Goal: Task Accomplishment & Management: Manage account settings

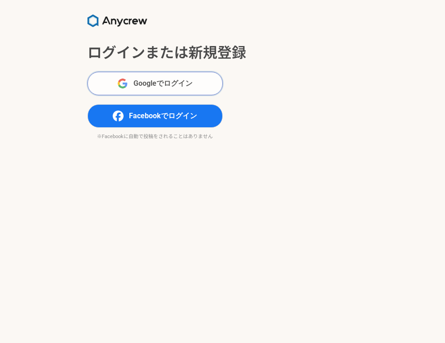
click at [151, 82] on span "Googleでログイン" at bounding box center [162, 83] width 59 height 11
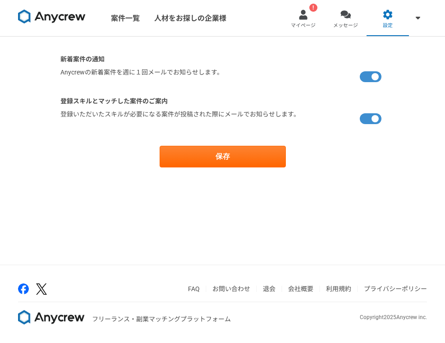
click at [371, 78] on label at bounding box center [372, 77] width 25 height 18
click at [66, 73] on input "checkbox" at bounding box center [63, 71] width 6 height 6
checkbox input "false"
click at [371, 122] on label at bounding box center [372, 119] width 25 height 18
click at [66, 115] on input "checkbox" at bounding box center [63, 113] width 6 height 6
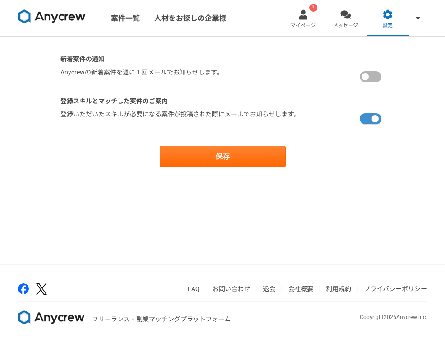
checkbox input "false"
click at [229, 170] on main "新着案件の通知 [PERSON_NAME]の新着案件を週に１回メールでお知らせします。 登録スキルとマッチした案件のご案内 登録いただいた[PERSON_NA…" at bounding box center [222, 120] width 343 height 167
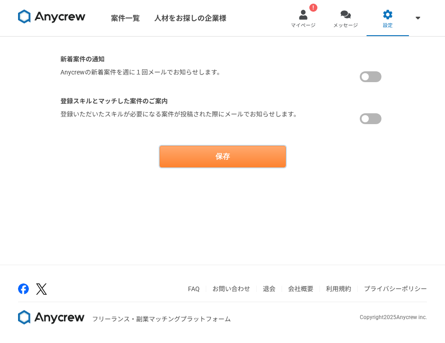
click at [208, 150] on button "保存" at bounding box center [223, 157] width 126 height 22
